Goal: Transaction & Acquisition: Purchase product/service

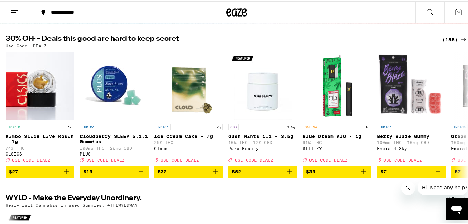
scroll to position [71, 0]
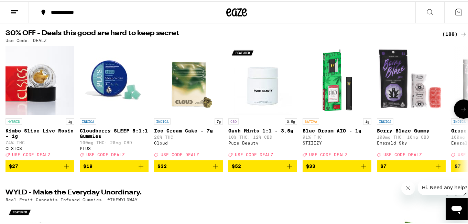
click at [464, 111] on button at bounding box center [463, 107] width 19 height 19
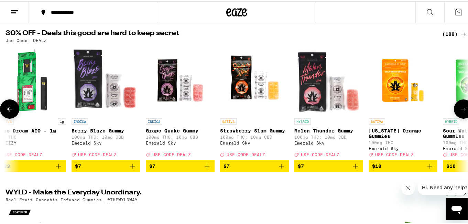
scroll to position [0, 382]
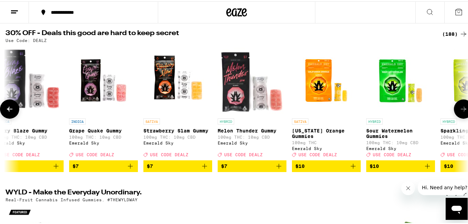
click at [464, 111] on button at bounding box center [463, 107] width 19 height 19
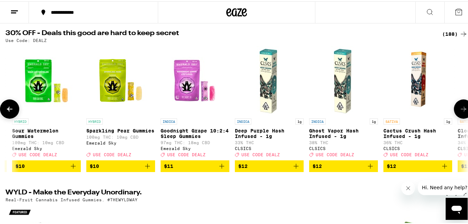
scroll to position [0, 764]
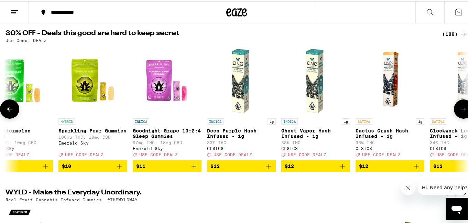
click at [464, 111] on button at bounding box center [463, 107] width 19 height 19
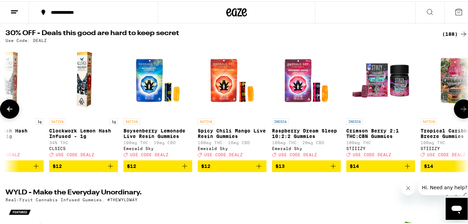
scroll to position [0, 1147]
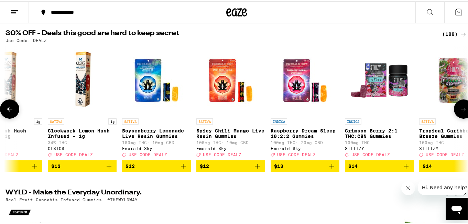
click at [464, 111] on button at bounding box center [463, 107] width 19 height 19
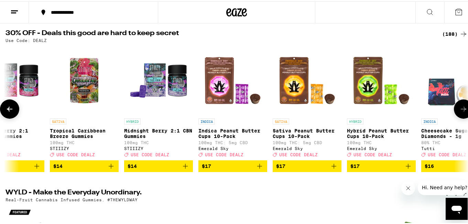
scroll to position [0, 1529]
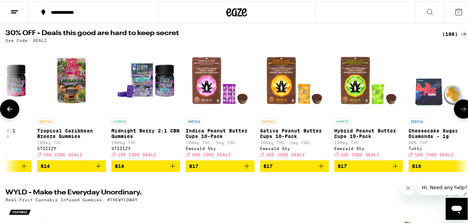
click at [464, 111] on button at bounding box center [463, 107] width 19 height 19
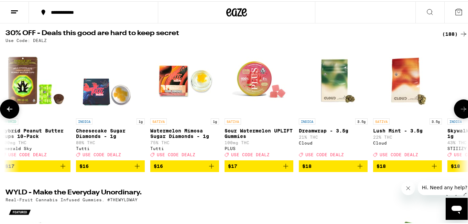
scroll to position [0, 1911]
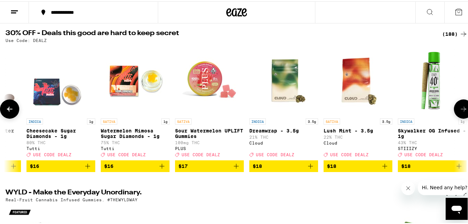
click at [464, 111] on button at bounding box center [463, 107] width 19 height 19
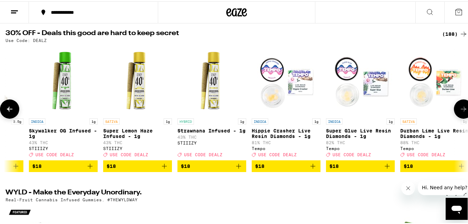
scroll to position [0, 2293]
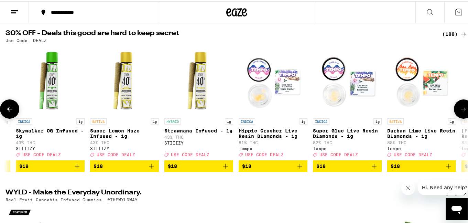
click at [464, 111] on button at bounding box center [463, 107] width 19 height 19
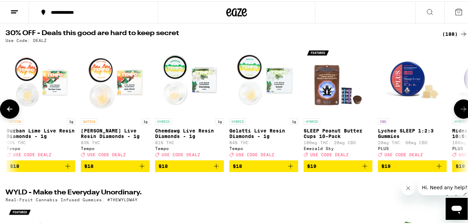
scroll to position [0, 2675]
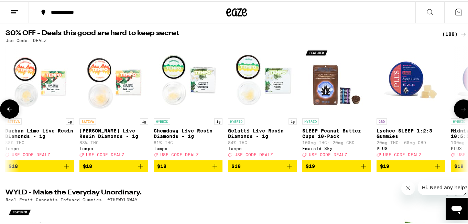
click at [464, 111] on button at bounding box center [463, 107] width 19 height 19
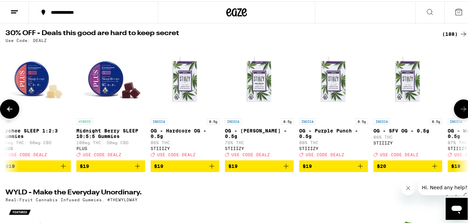
scroll to position [0, 3058]
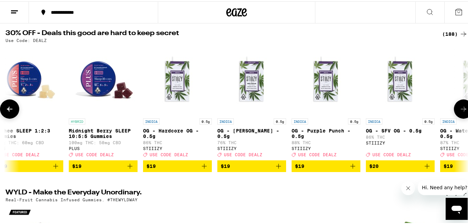
click at [464, 111] on button at bounding box center [463, 107] width 19 height 19
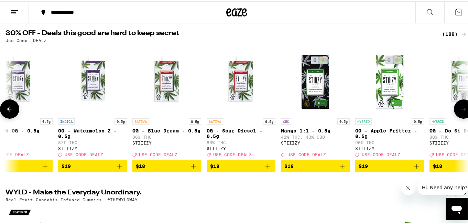
click at [464, 111] on button at bounding box center [463, 107] width 19 height 19
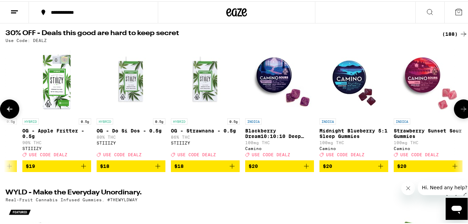
scroll to position [0, 3822]
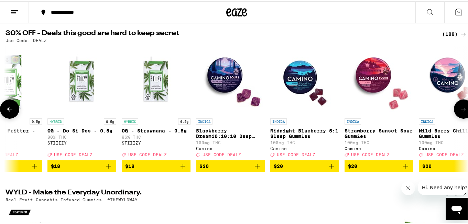
click at [464, 111] on button at bounding box center [463, 107] width 19 height 19
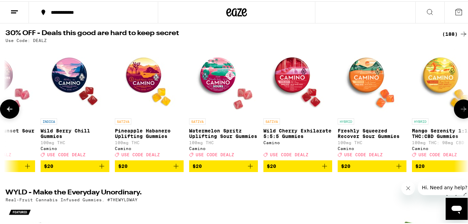
scroll to position [0, 4204]
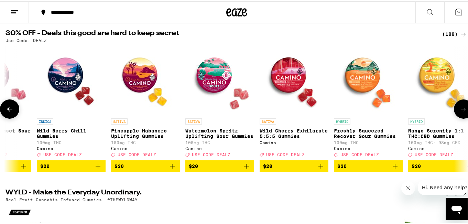
click at [98, 167] on icon "Add to bag" at bounding box center [98, 164] width 5 height 5
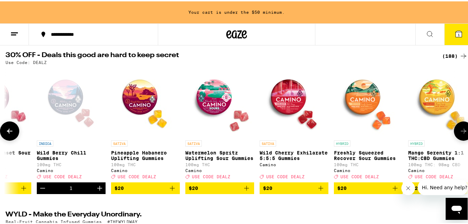
scroll to position [93, 0]
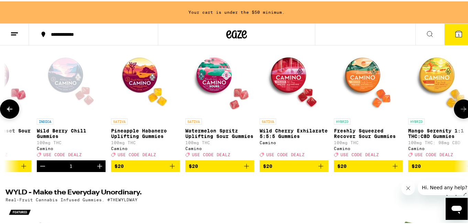
click at [462, 112] on icon at bounding box center [464, 108] width 8 height 8
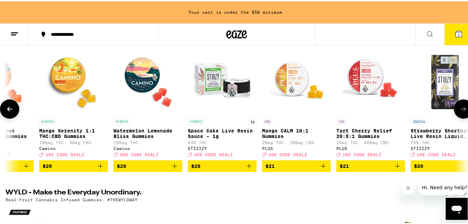
scroll to position [0, 4586]
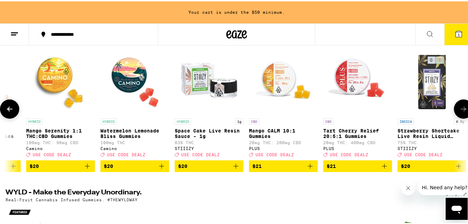
click at [462, 112] on icon at bounding box center [464, 108] width 8 height 8
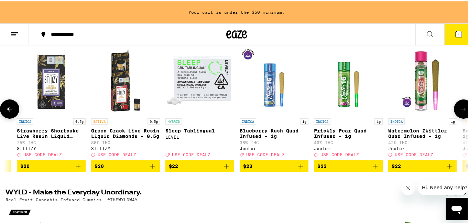
scroll to position [0, 4969]
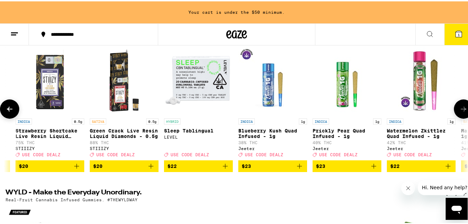
click at [462, 112] on icon at bounding box center [464, 108] width 8 height 8
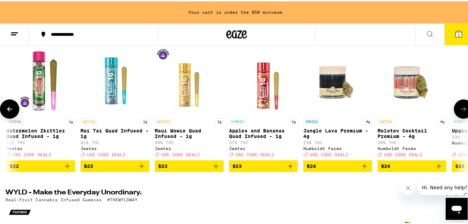
scroll to position [0, 5351]
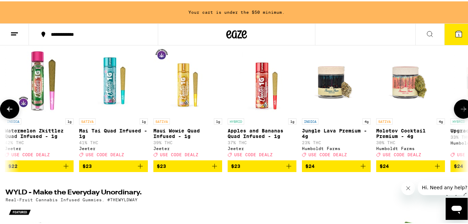
click at [462, 112] on icon at bounding box center [464, 108] width 8 height 8
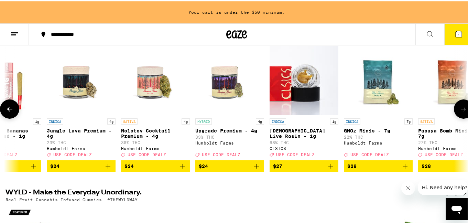
scroll to position [0, 5733]
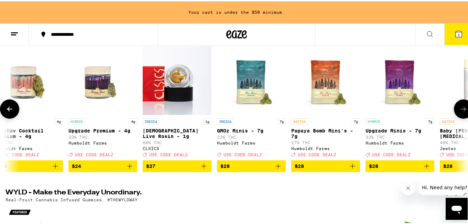
click at [462, 112] on icon at bounding box center [464, 108] width 8 height 8
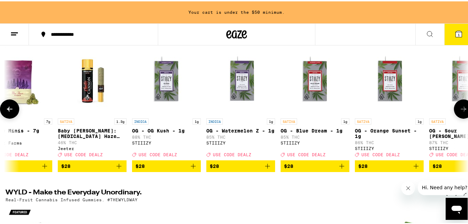
click at [462, 112] on icon at bounding box center [464, 108] width 8 height 8
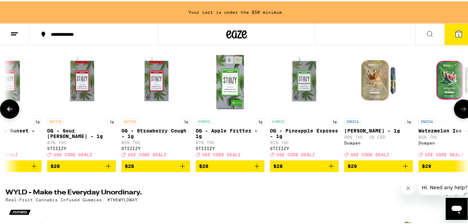
click at [462, 112] on icon at bounding box center [464, 108] width 8 height 8
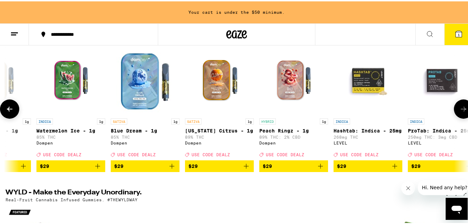
click at [462, 112] on icon at bounding box center [464, 108] width 8 height 8
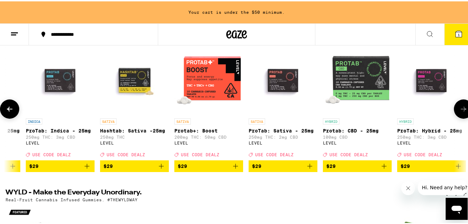
click at [462, 112] on icon at bounding box center [464, 108] width 8 height 8
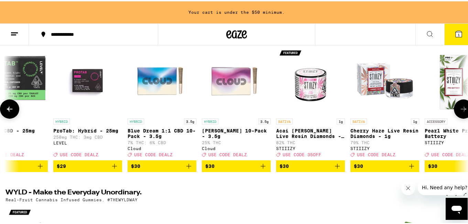
scroll to position [0, 7644]
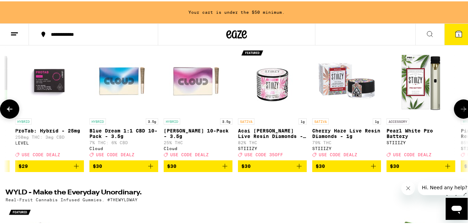
click at [462, 112] on icon at bounding box center [464, 108] width 8 height 8
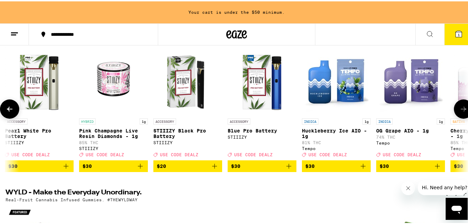
scroll to position [0, 8026]
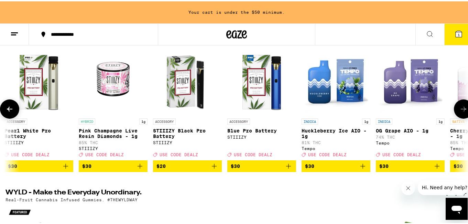
click at [462, 112] on icon at bounding box center [464, 108] width 8 height 8
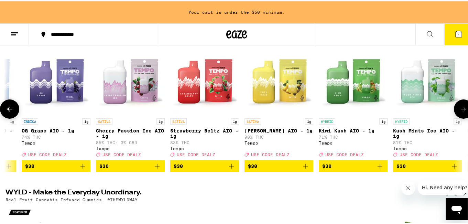
scroll to position [0, 8409]
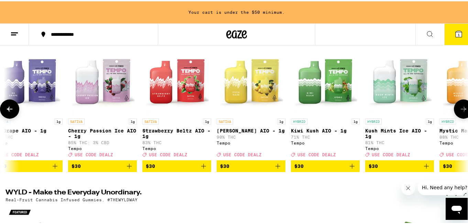
click at [462, 112] on icon at bounding box center [464, 108] width 8 height 8
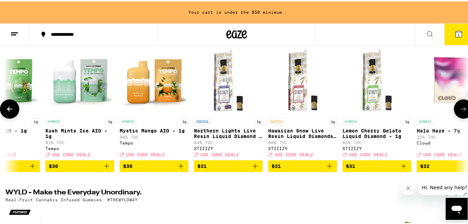
scroll to position [0, 8791]
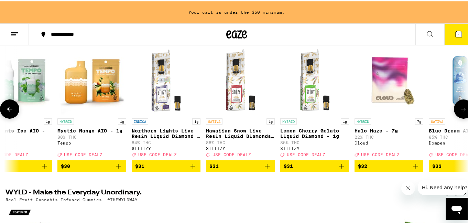
click at [462, 112] on icon at bounding box center [464, 108] width 8 height 8
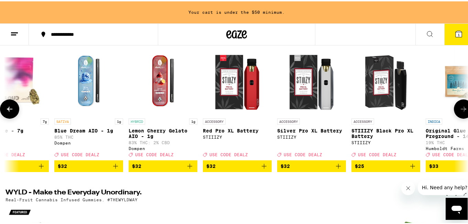
scroll to position [0, 9173]
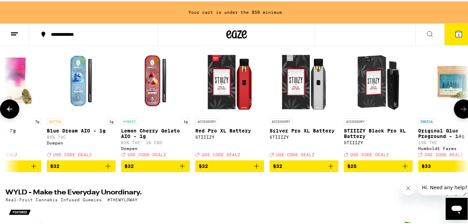
click at [462, 112] on icon at bounding box center [464, 108] width 8 height 8
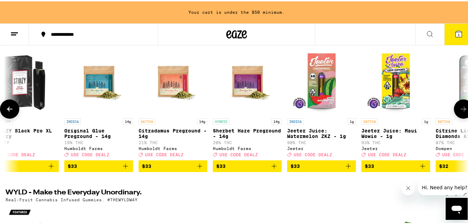
scroll to position [0, 9555]
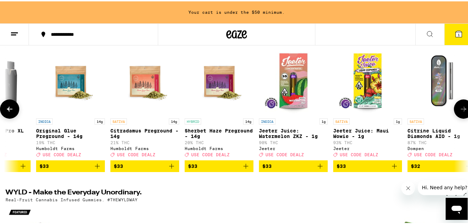
click at [462, 112] on icon at bounding box center [464, 108] width 8 height 8
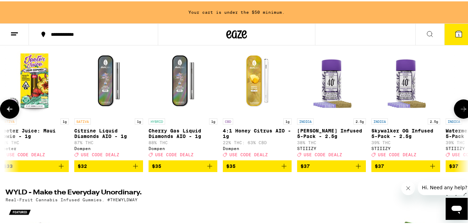
scroll to position [0, 9937]
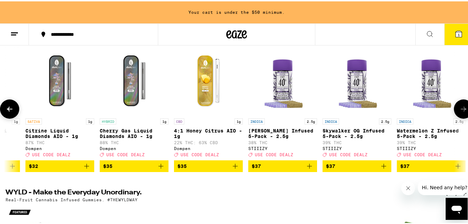
click at [462, 112] on icon at bounding box center [464, 108] width 8 height 8
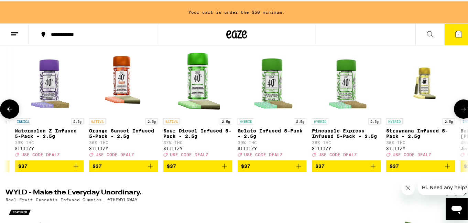
click at [462, 112] on icon at bounding box center [464, 108] width 8 height 8
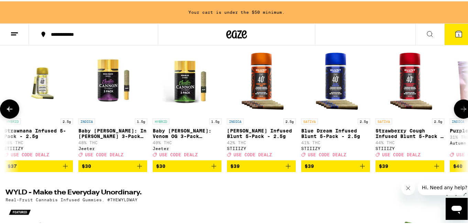
click at [462, 112] on icon at bounding box center [464, 108] width 8 height 8
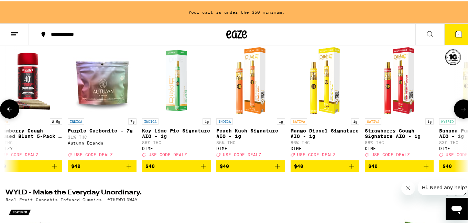
click at [462, 112] on icon at bounding box center [464, 108] width 8 height 8
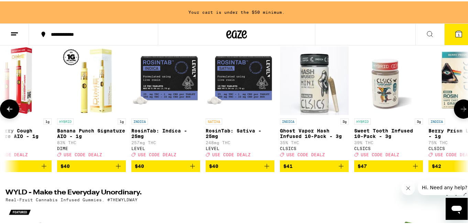
click at [462, 112] on icon at bounding box center [464, 108] width 8 height 8
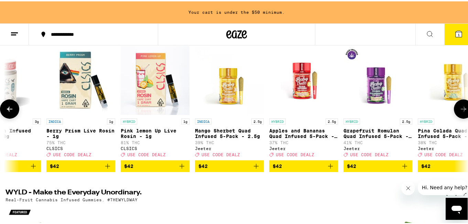
click at [462, 112] on icon at bounding box center [464, 108] width 8 height 8
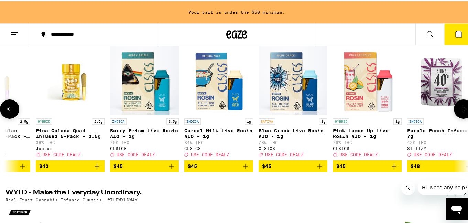
click at [462, 112] on icon at bounding box center [464, 108] width 8 height 8
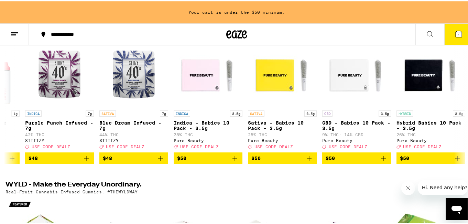
scroll to position [96, 0]
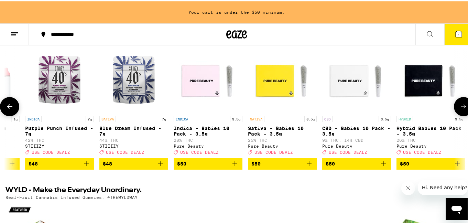
click at [235, 167] on icon "Add to bag" at bounding box center [235, 162] width 8 height 8
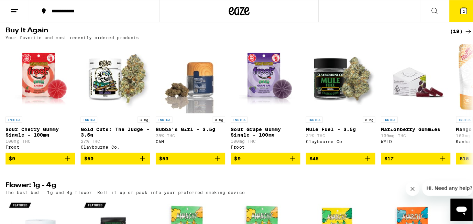
scroll to position [714, 0]
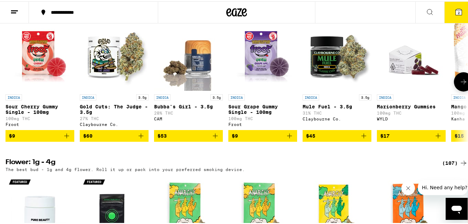
click at [65, 139] on icon "Add to bag" at bounding box center [67, 134] width 8 height 8
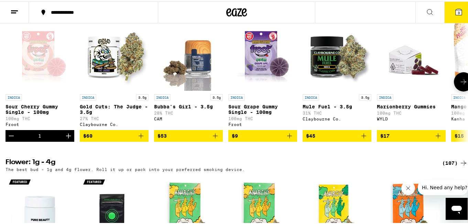
click at [68, 137] on icon "Increment" at bounding box center [68, 134] width 5 height 5
click at [455, 9] on icon at bounding box center [459, 11] width 8 height 8
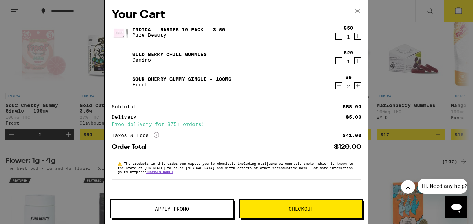
click at [187, 211] on span "Apply Promo" at bounding box center [172, 208] width 34 height 5
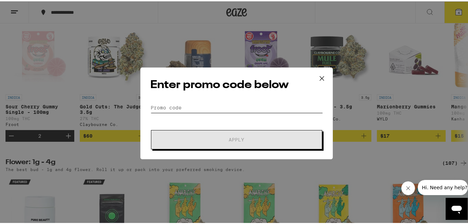
click at [188, 109] on input "Promo Code" at bounding box center [236, 106] width 173 height 10
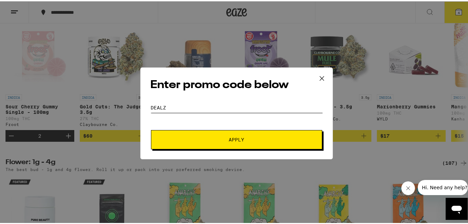
type input "dealz"
click at [187, 135] on button "Apply" at bounding box center [236, 138] width 171 height 19
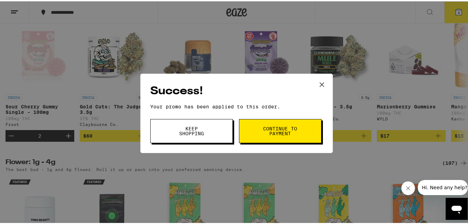
click at [285, 128] on span "Continue to payment" at bounding box center [280, 130] width 35 height 10
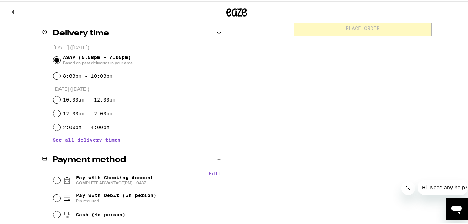
scroll to position [271, 0]
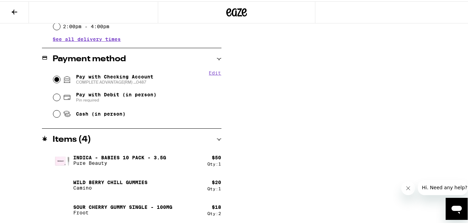
click at [55, 78] on input "Pay with Checking Account COMPLETE ADVANTAGE(RM) ...0487" at bounding box center [56, 78] width 7 height 7
radio input "true"
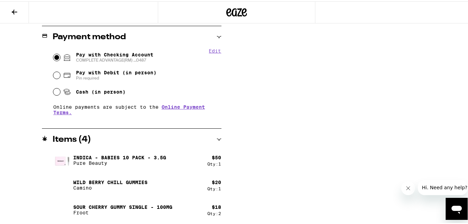
scroll to position [103, 0]
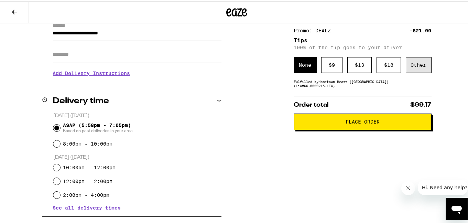
click at [422, 63] on div "Other" at bounding box center [419, 64] width 26 height 16
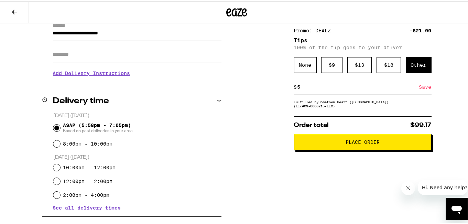
type input "5"
click at [357, 142] on span "Place Order" at bounding box center [363, 140] width 34 height 5
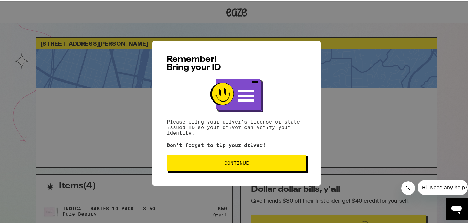
click at [248, 165] on button "Continue" at bounding box center [237, 161] width 140 height 17
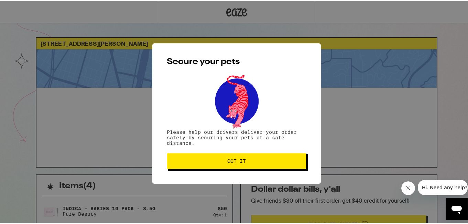
click at [248, 165] on button "Got it" at bounding box center [237, 159] width 140 height 17
